Goal: Information Seeking & Learning: Check status

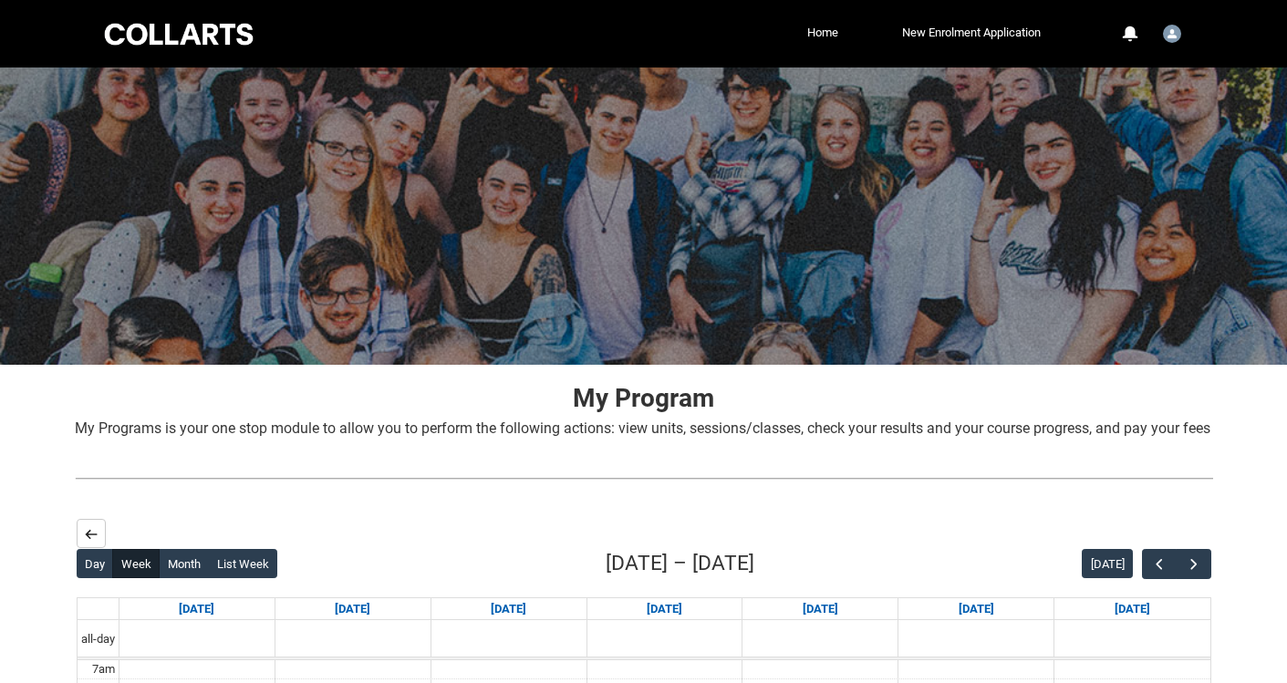
click at [82, 548] on button "Back" at bounding box center [91, 533] width 29 height 29
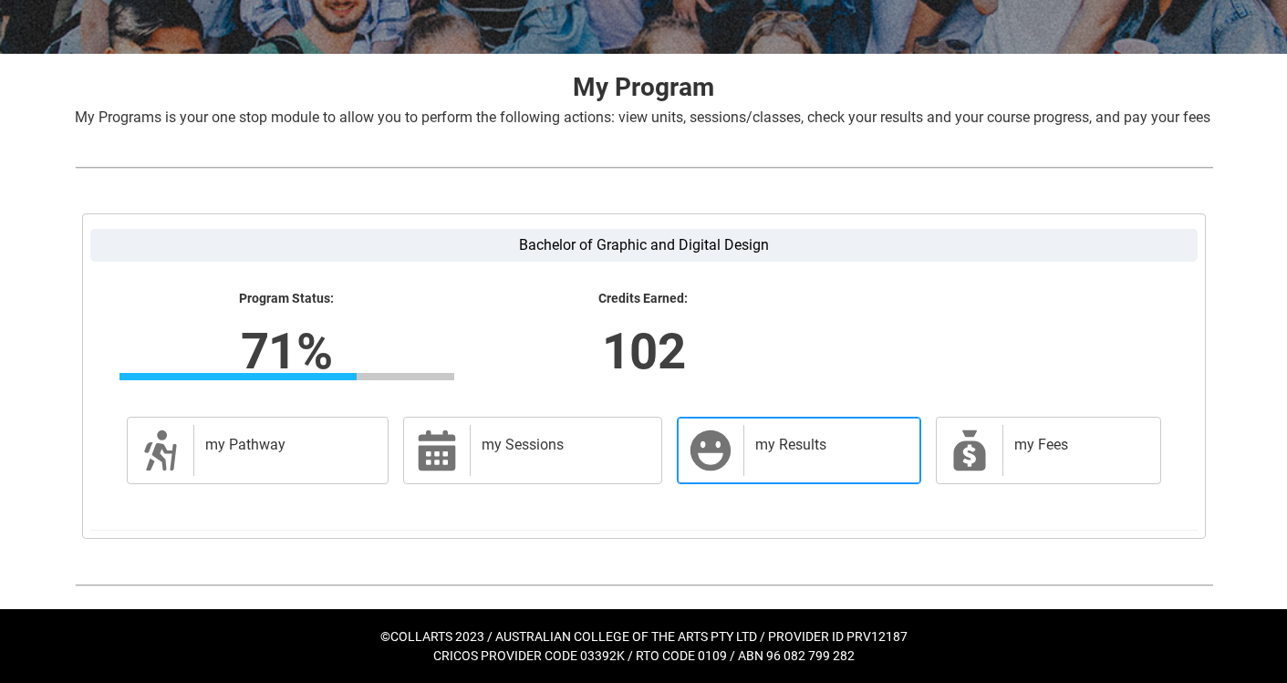
click at [801, 444] on h2 "my Results" at bounding box center [828, 445] width 146 height 18
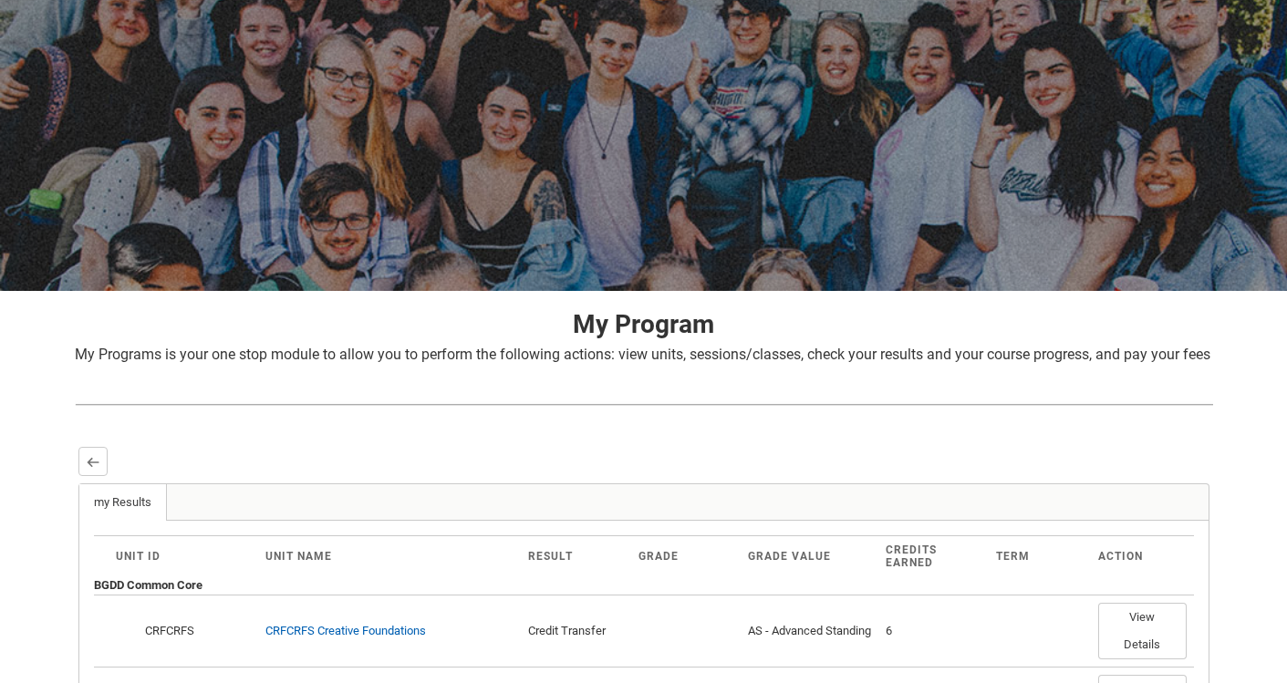
scroll to position [146, 0]
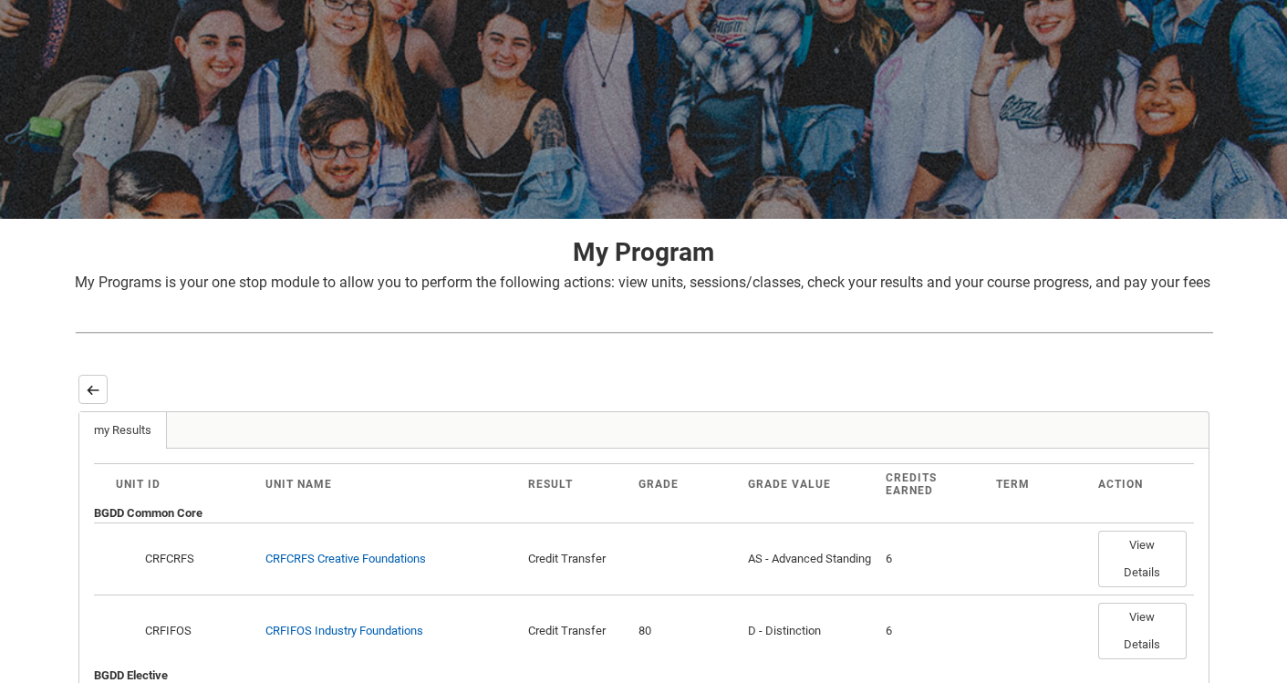
click at [95, 397] on lightning-primitive-icon "button" at bounding box center [93, 390] width 13 height 14
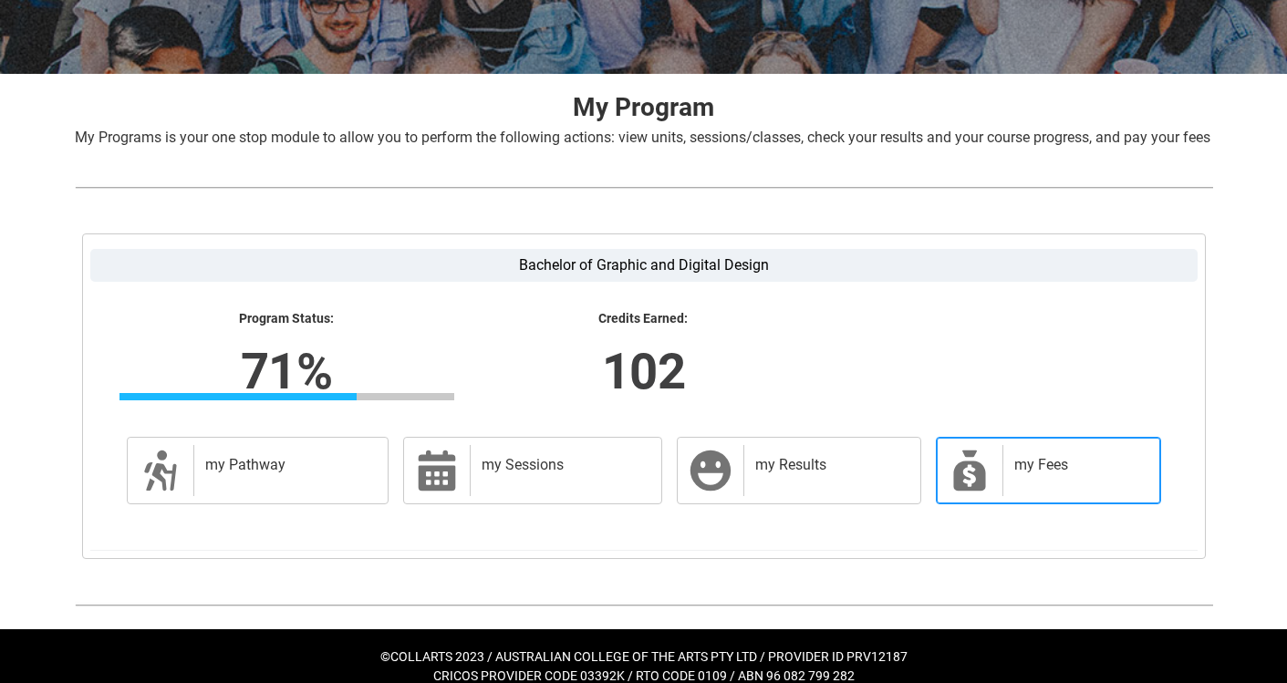
click at [1062, 496] on div "my Fees" at bounding box center [1077, 470] width 151 height 51
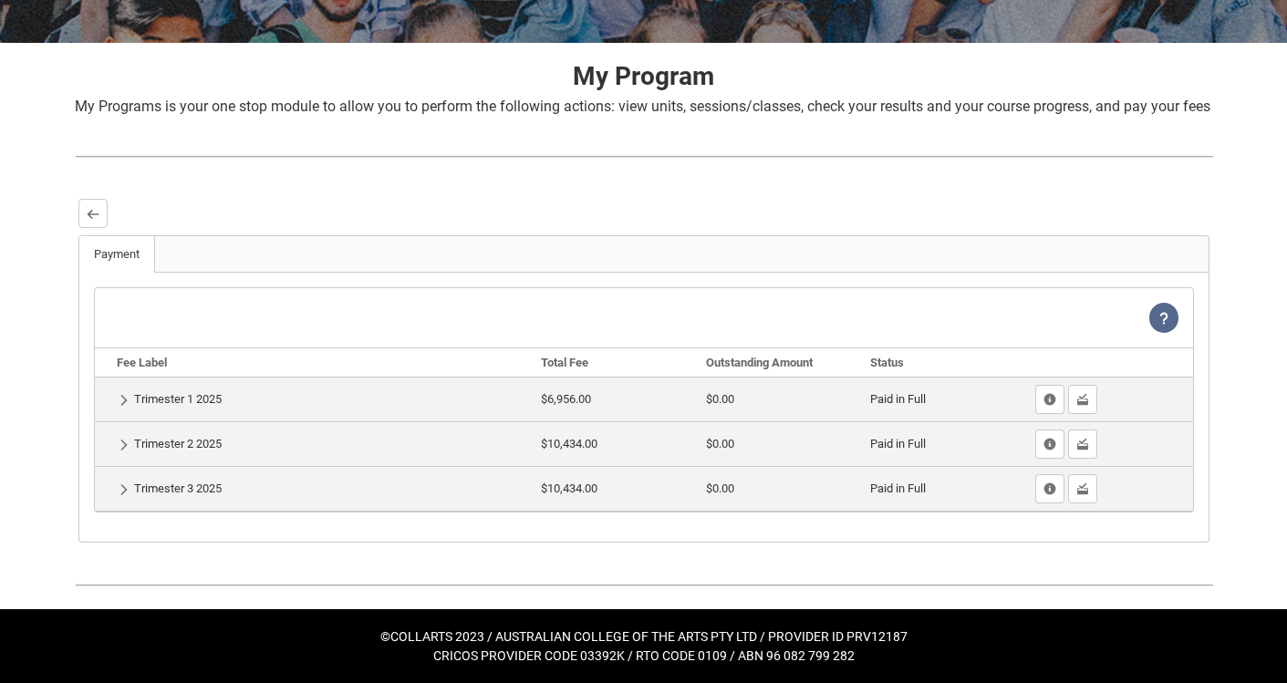
scroll to position [343, 0]
click at [1089, 492] on button "Show Past Payments" at bounding box center [1082, 488] width 29 height 29
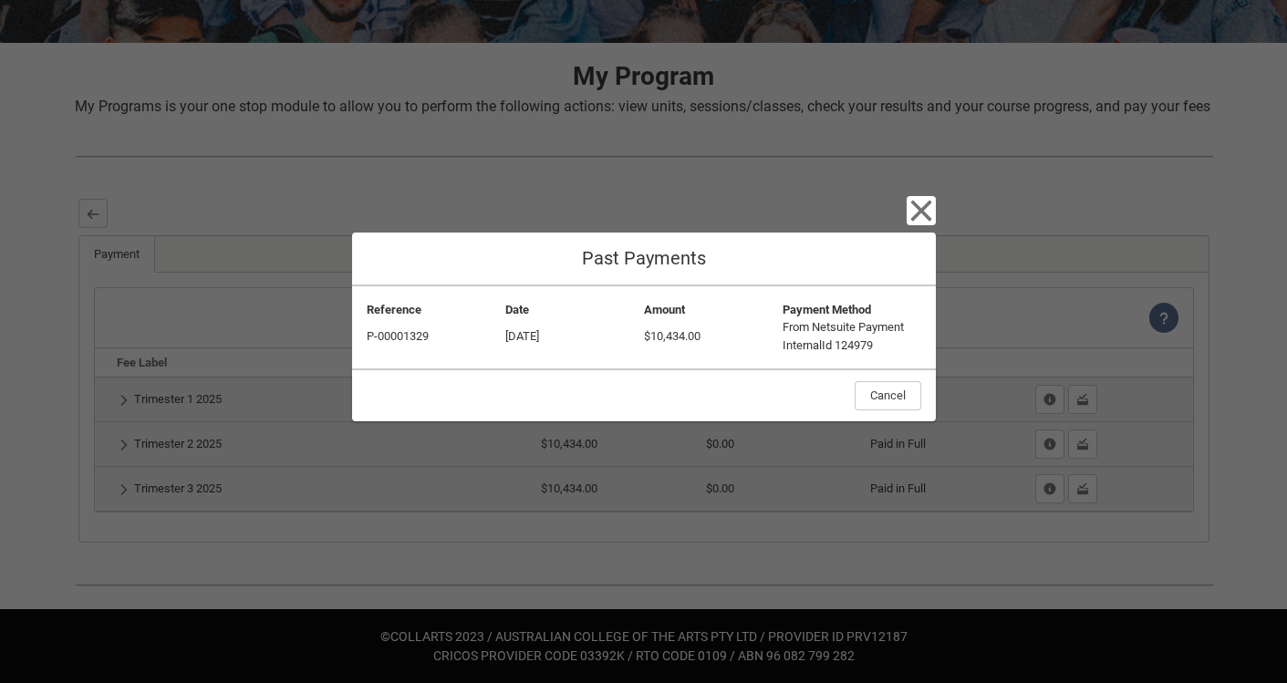
click at [912, 203] on icon "button" at bounding box center [920, 210] width 21 height 21
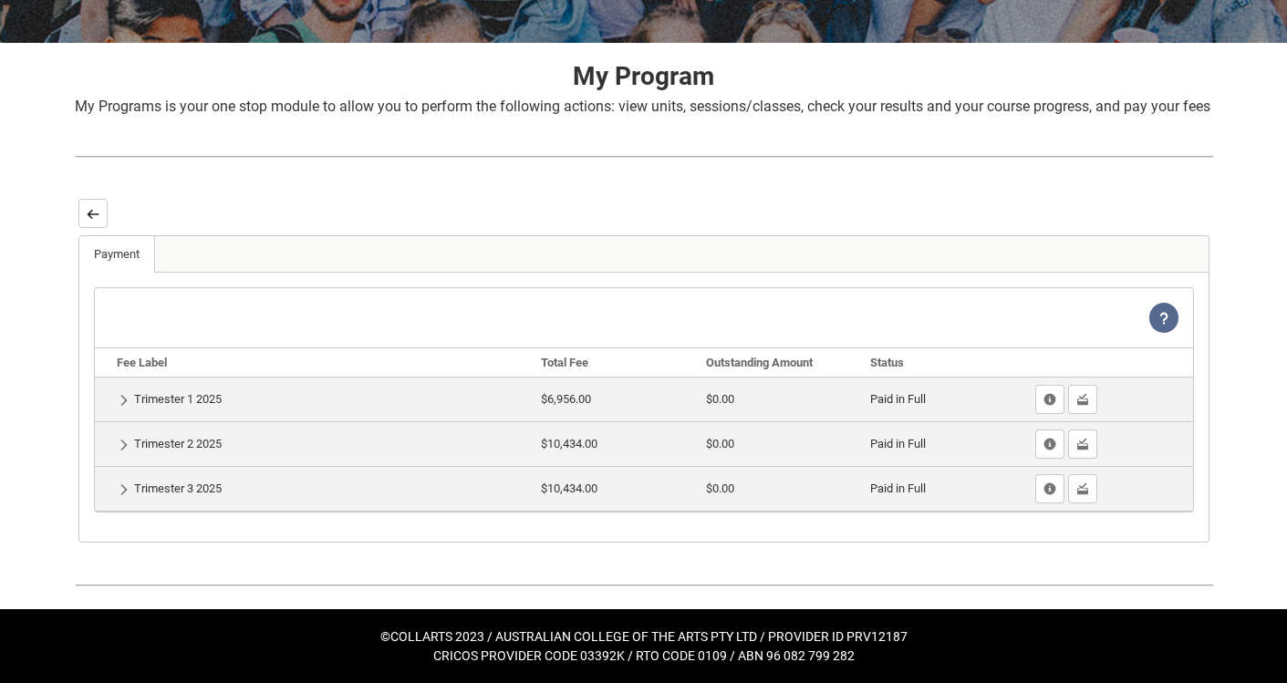
click at [97, 221] on lightning-primitive-icon "button" at bounding box center [93, 214] width 13 height 14
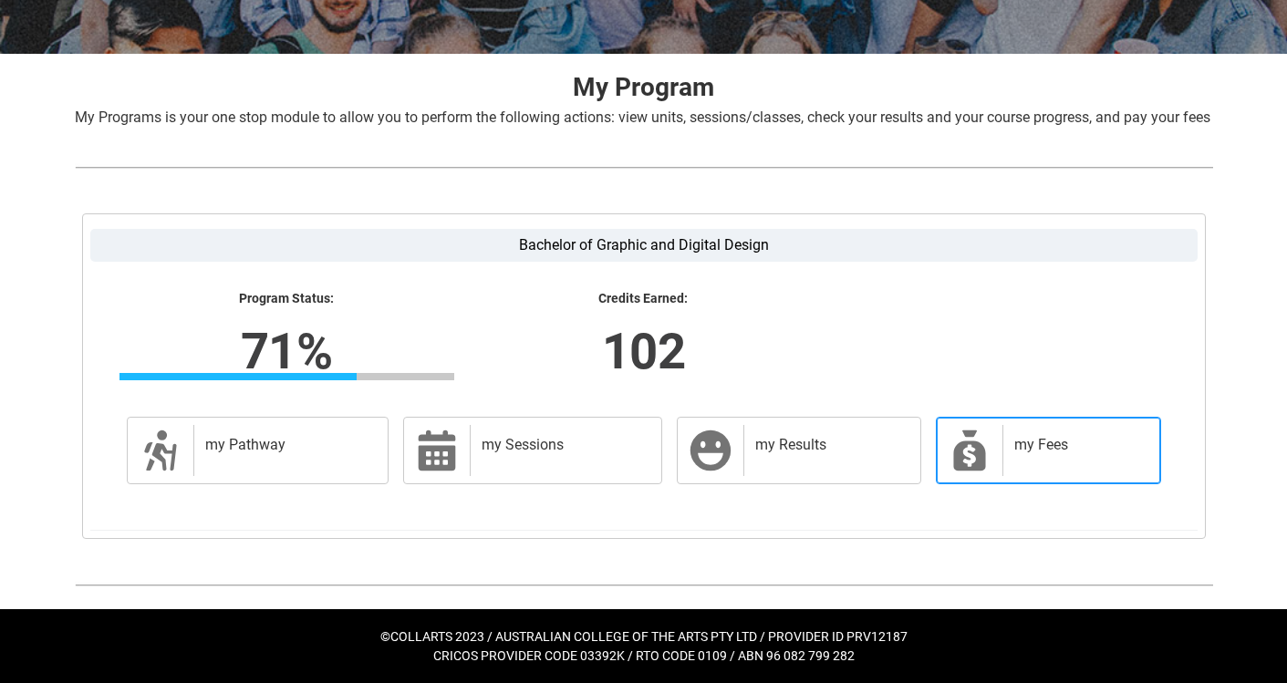
click at [1066, 459] on div "my Fees" at bounding box center [1077, 450] width 151 height 51
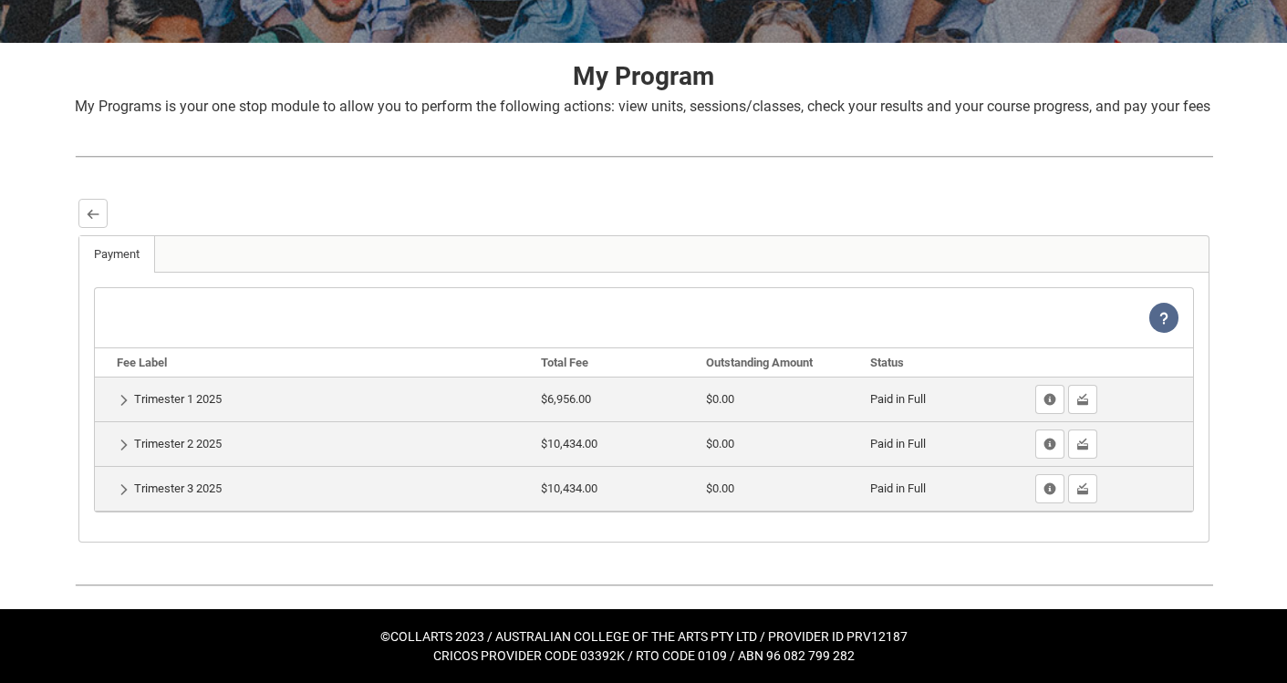
scroll to position [343, 0]
click at [92, 205] on button "Back" at bounding box center [92, 213] width 29 height 29
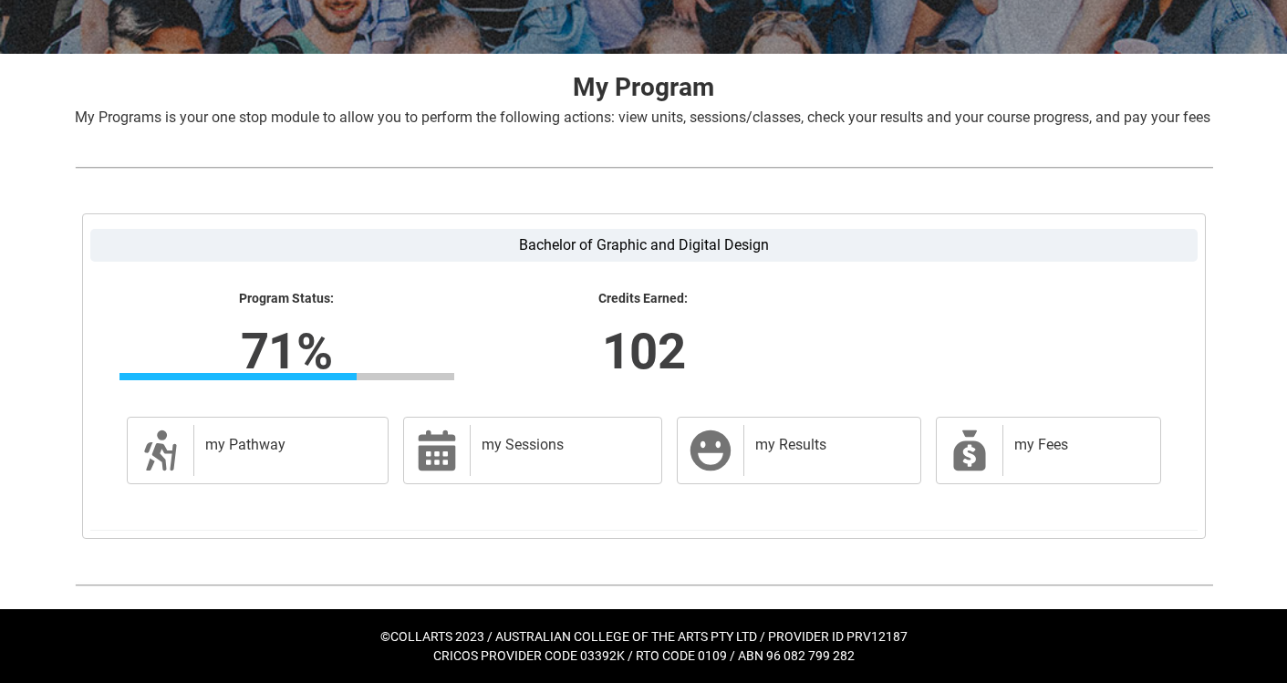
scroll to position [332, 0]
click at [538, 462] on div "my Sessions" at bounding box center [562, 450] width 184 height 51
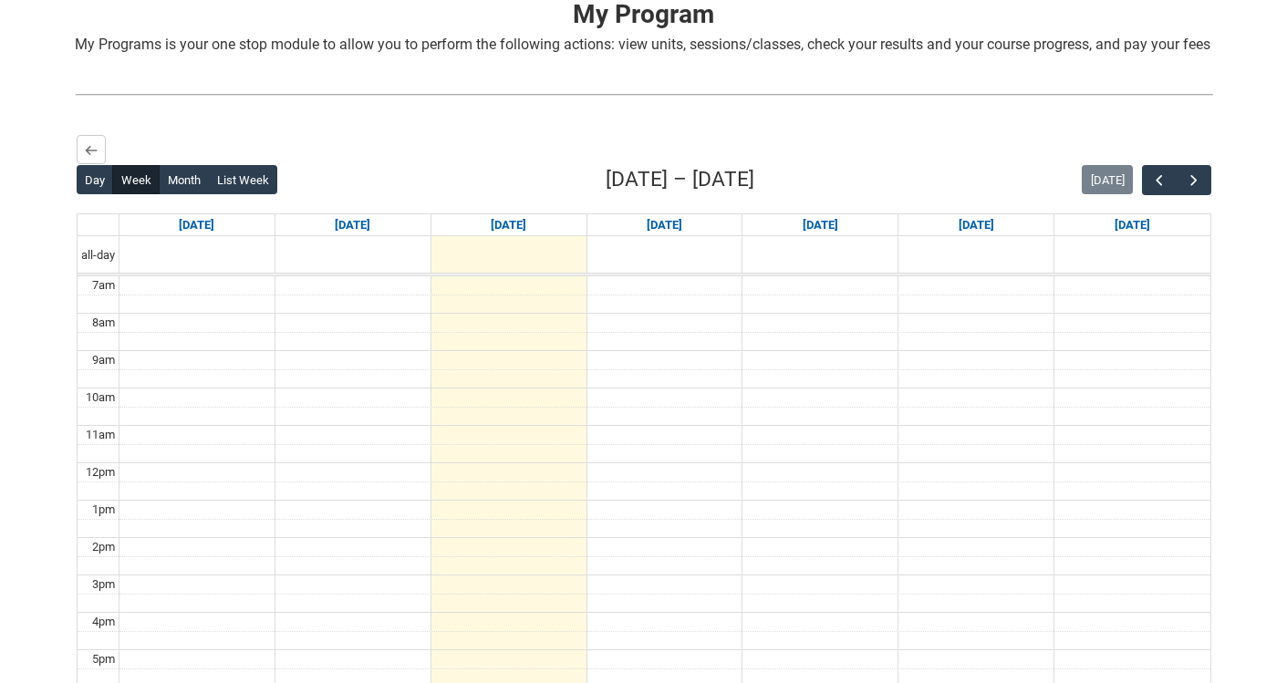
scroll to position [392, 0]
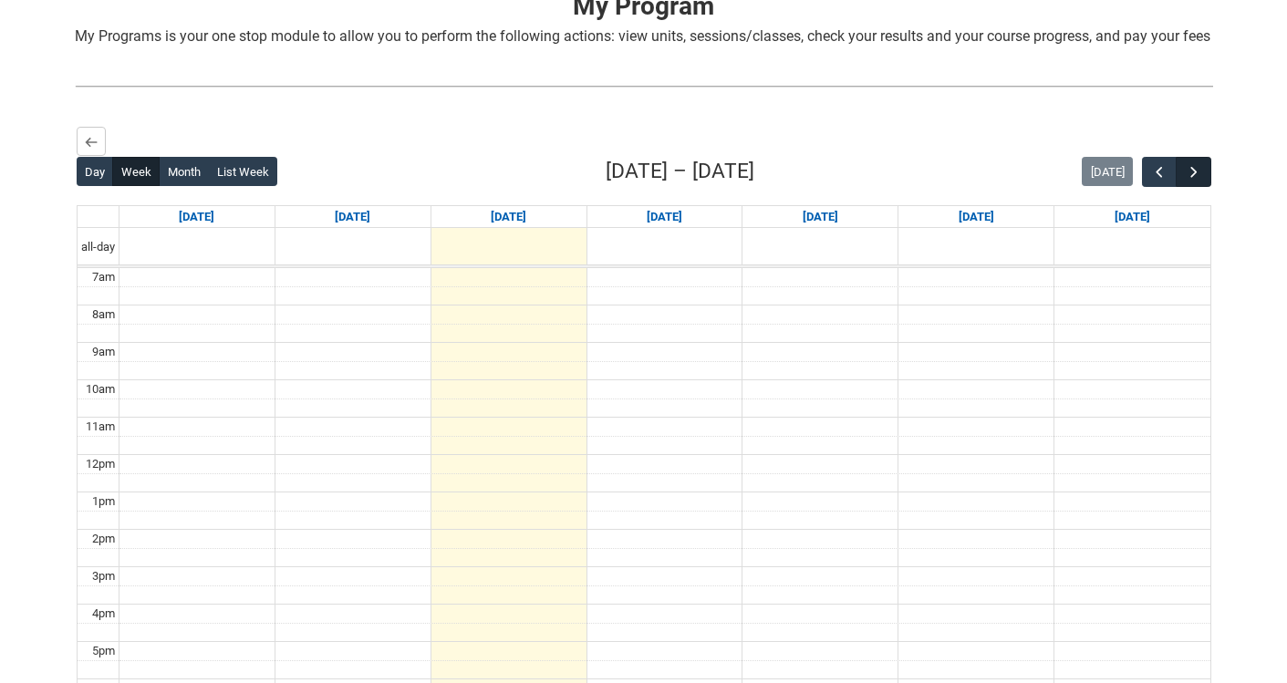
click at [1200, 182] on span "button" at bounding box center [1194, 172] width 18 height 18
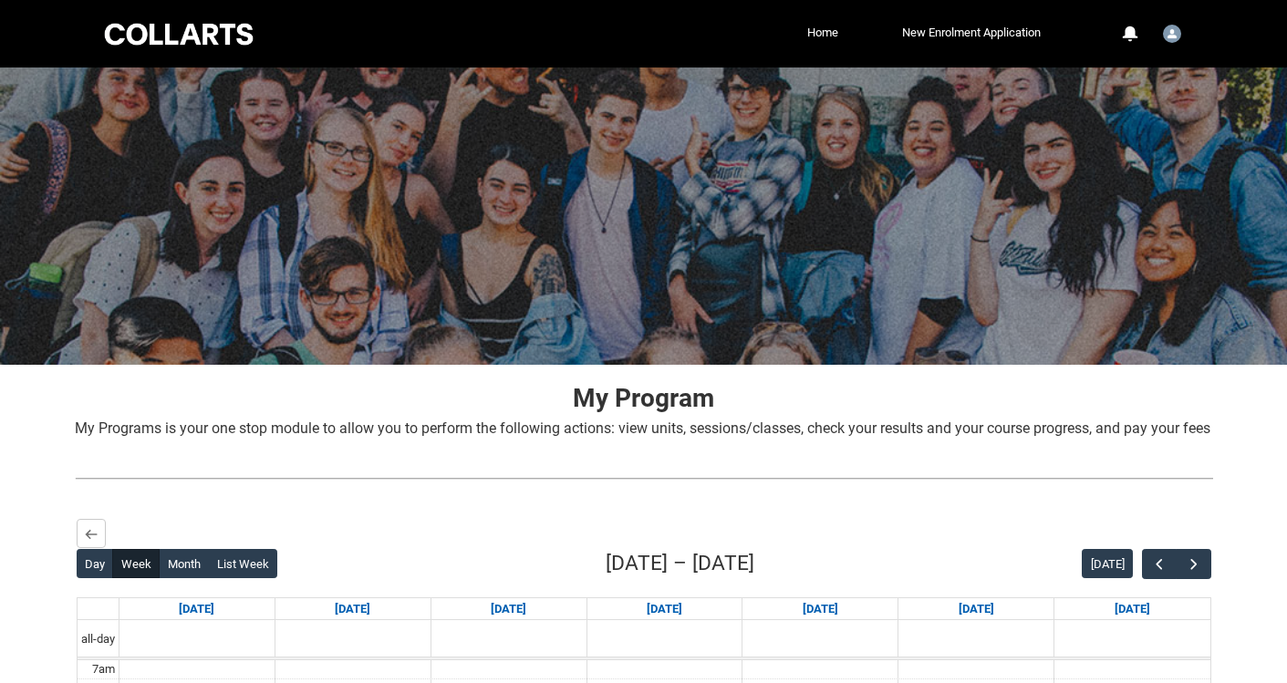
scroll to position [0, 0]
click at [1047, 396] on p "My Program" at bounding box center [644, 398] width 1138 height 38
